Goal: Information Seeking & Learning: Find specific fact

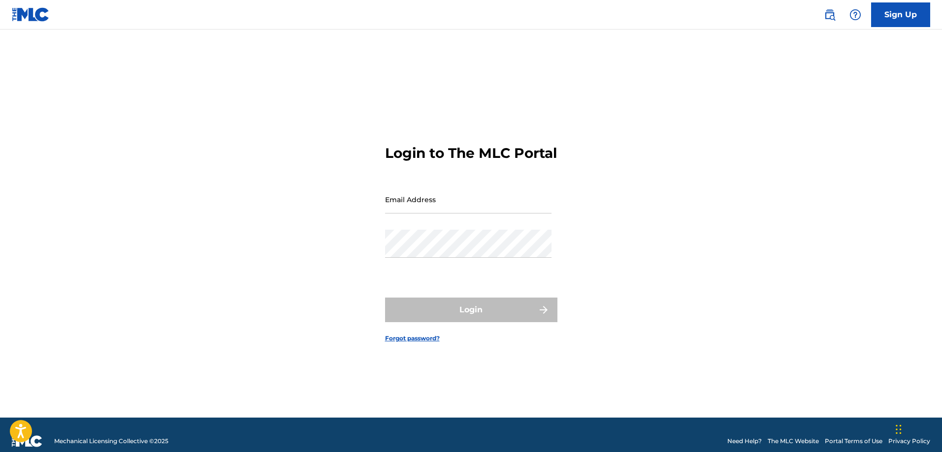
drag, startPoint x: 0, startPoint y: 0, endPoint x: 430, endPoint y: 215, distance: 481.0
click at [424, 210] on input "Email Address" at bounding box center [468, 200] width 166 height 28
type input "[EMAIL_ADDRESS][DOMAIN_NAME]"
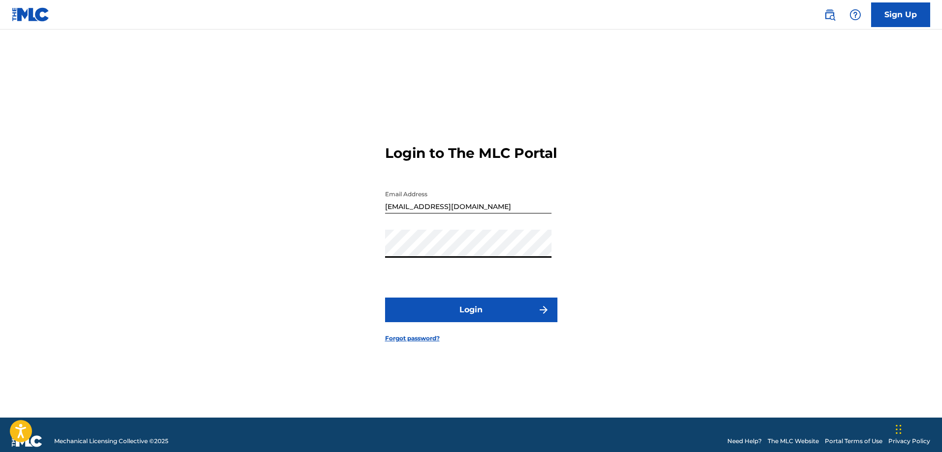
click at [459, 322] on button "Login" at bounding box center [471, 310] width 172 height 25
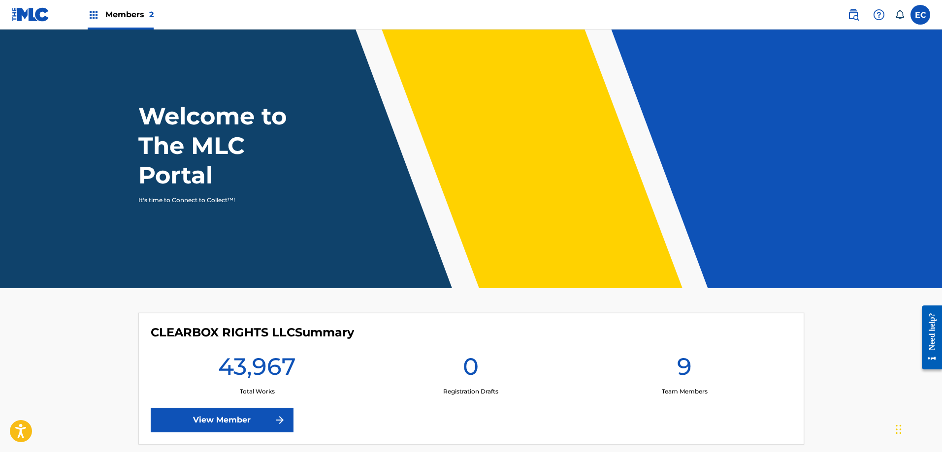
click at [853, 15] on img at bounding box center [853, 15] width 12 height 12
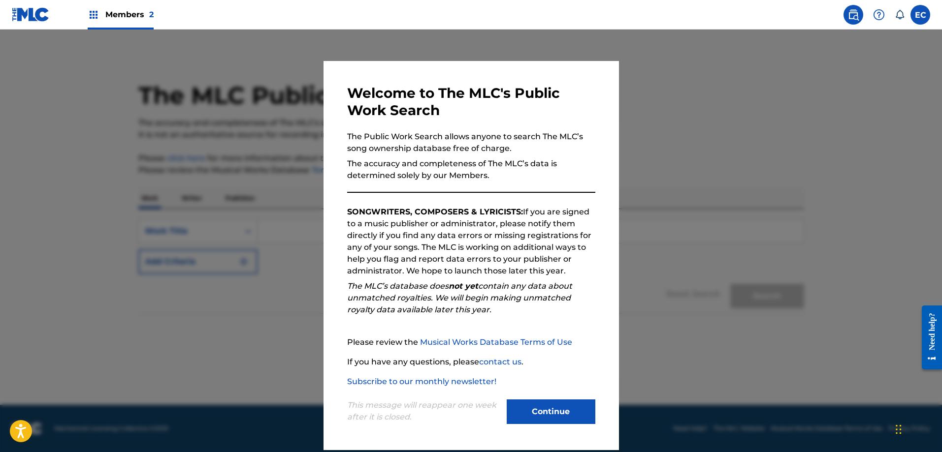
click at [562, 412] on button "Continue" at bounding box center [551, 412] width 89 height 25
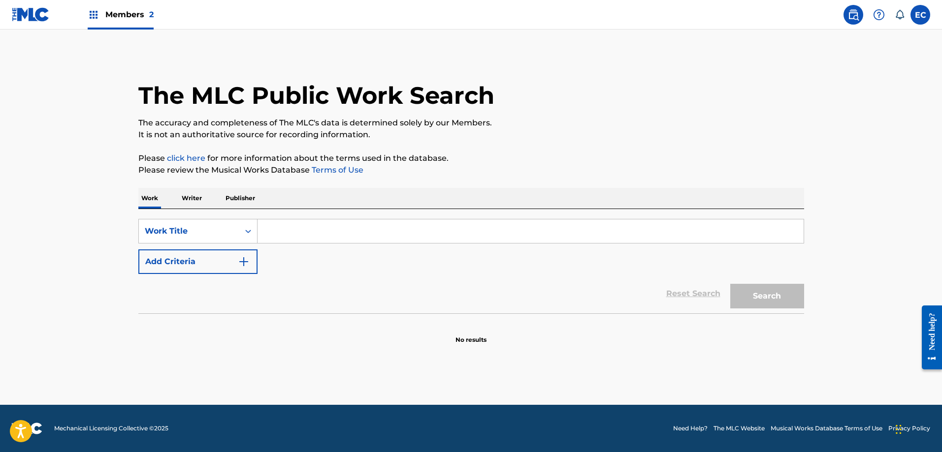
click at [326, 228] on input "Search Form" at bounding box center [530, 232] width 546 height 24
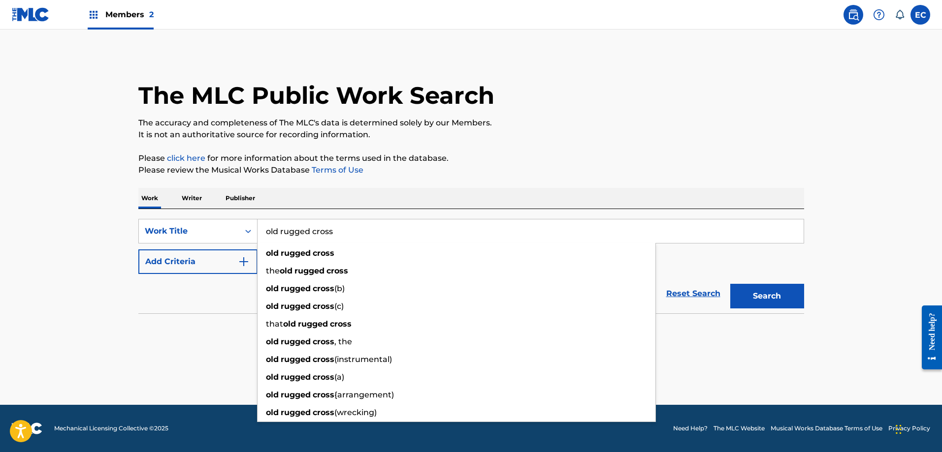
type input "old rugged cross"
click at [560, 161] on p "Please click here for more information about the terms used in the database." at bounding box center [471, 159] width 666 height 12
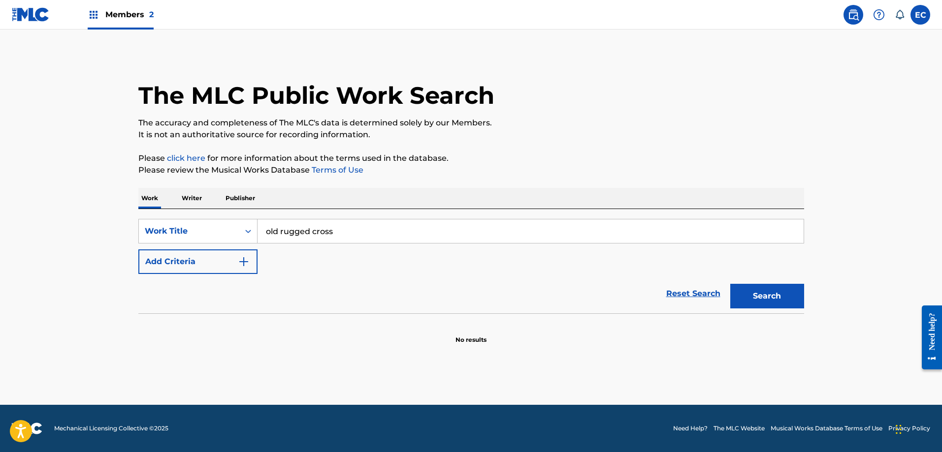
click at [191, 259] on button "Add Criteria" at bounding box center [197, 262] width 119 height 25
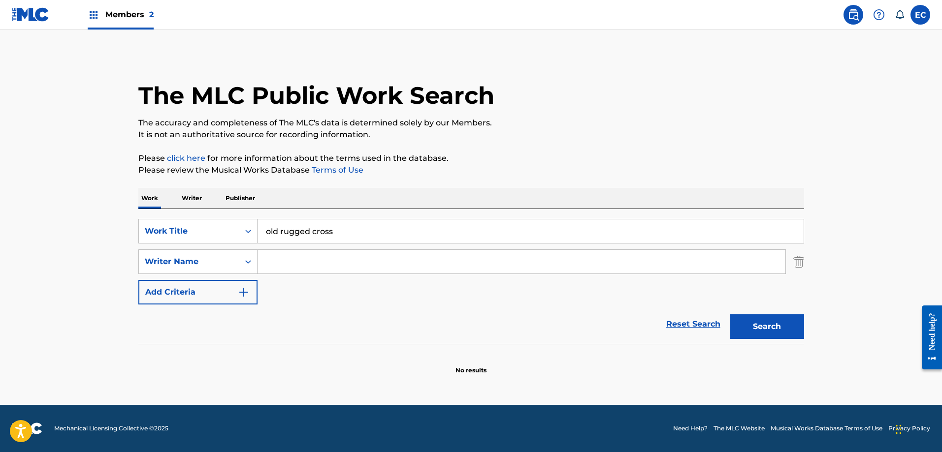
click at [389, 267] on input "Search Form" at bounding box center [521, 262] width 528 height 24
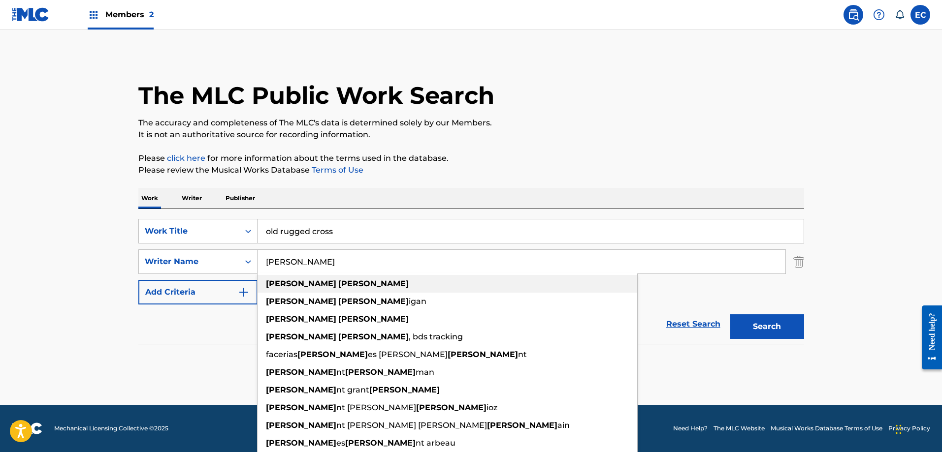
click at [374, 282] on div "[PERSON_NAME]" at bounding box center [447, 284] width 380 height 18
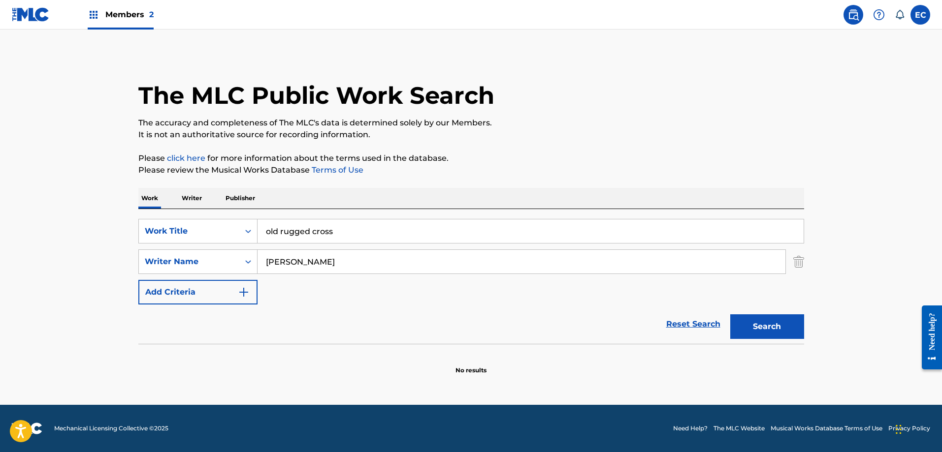
click at [758, 326] on button "Search" at bounding box center [767, 327] width 74 height 25
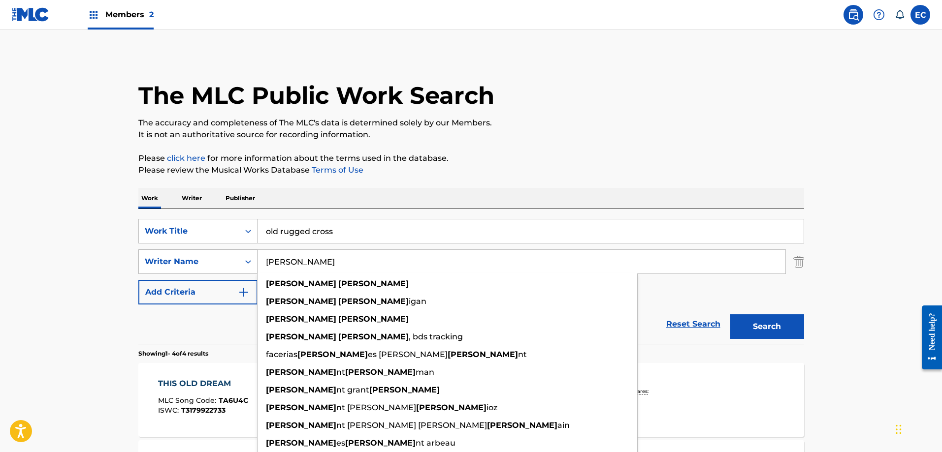
drag, startPoint x: 322, startPoint y: 265, endPoint x: 249, endPoint y: 257, distance: 73.8
click at [249, 257] on div "SearchWithCriteria52b4e24b-8463-4b82-a829-cd651a9ef9db Writer Name [PERSON_NAME…" at bounding box center [471, 262] width 666 height 25
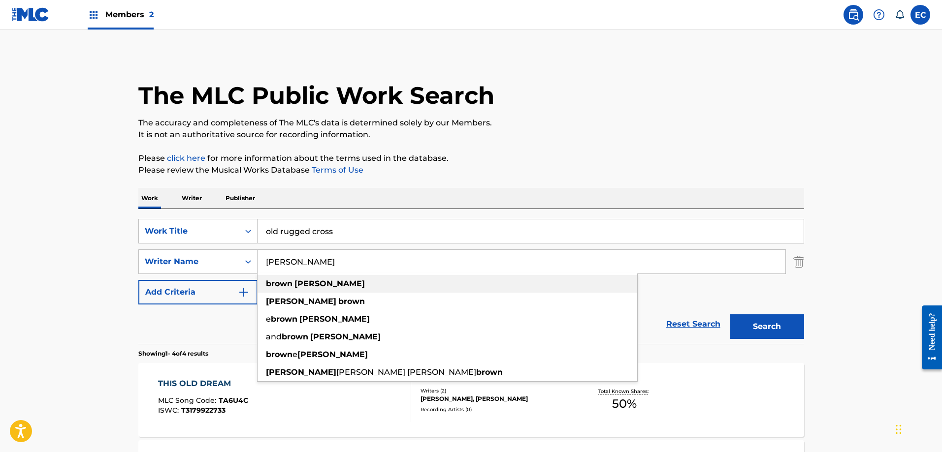
type input "[PERSON_NAME]"
click at [332, 287] on strong "[PERSON_NAME]" at bounding box center [329, 283] width 70 height 9
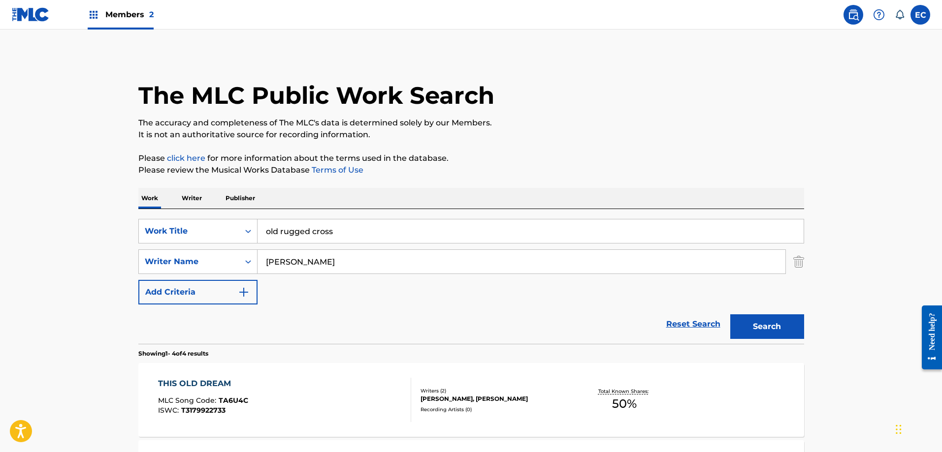
click at [759, 333] on button "Search" at bounding box center [767, 327] width 74 height 25
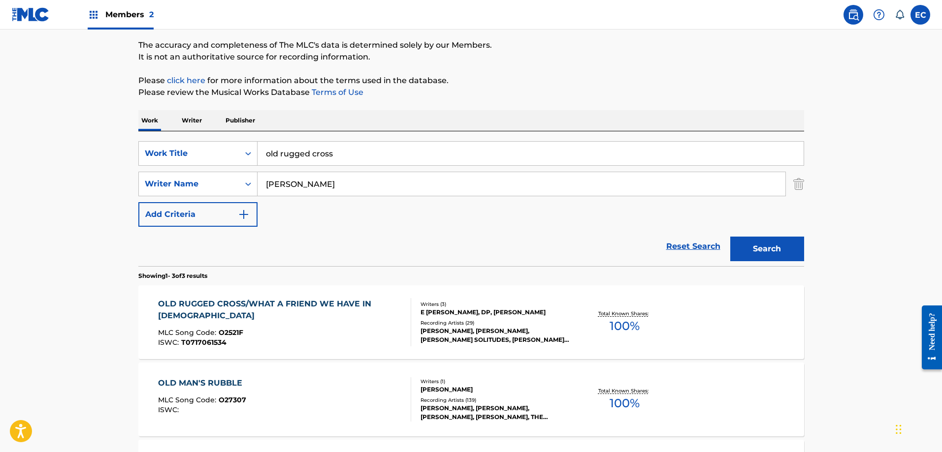
scroll to position [98, 0]
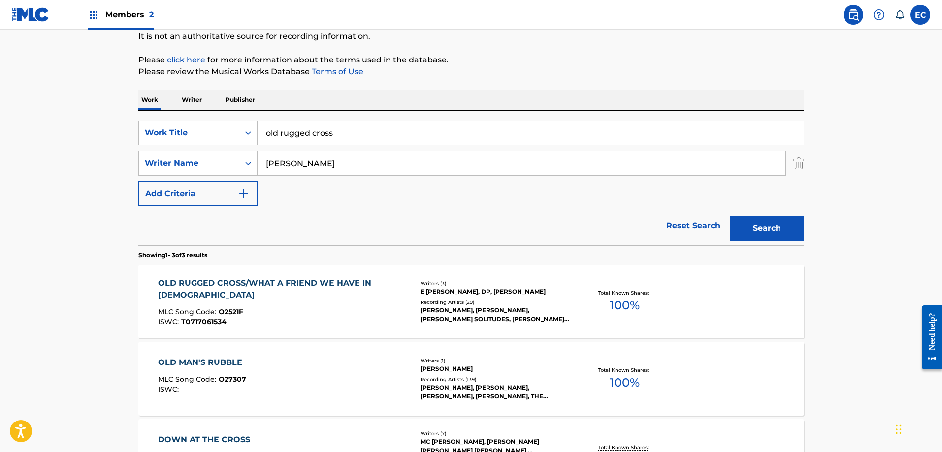
click at [354, 280] on div "OLD RUGGED CROSS/WHAT A FRIEND WE HAVE IN [DEMOGRAPHIC_DATA]" at bounding box center [280, 290] width 245 height 24
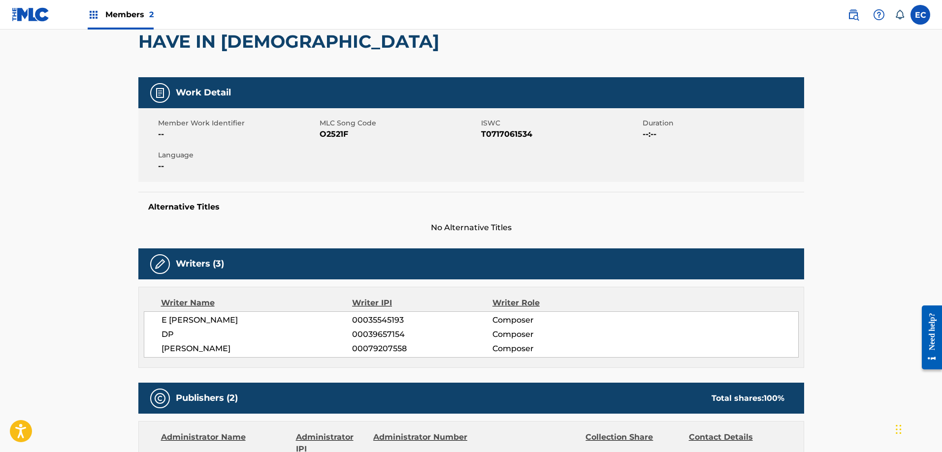
scroll to position [98, 0]
